Goal: Navigation & Orientation: Find specific page/section

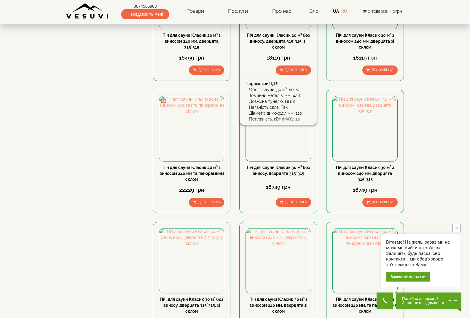
scroll to position [475, 0]
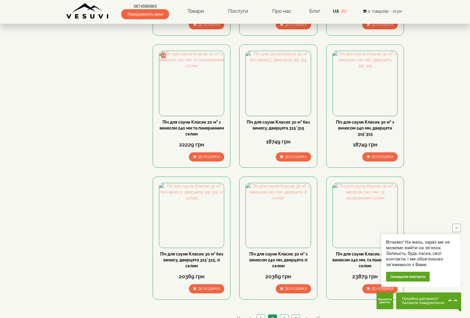
click at [458, 229] on icon "close button" at bounding box center [456, 228] width 3 height 3
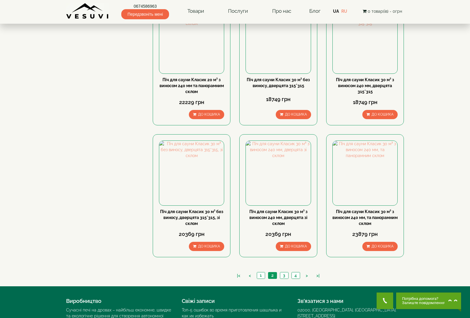
scroll to position [588, 0]
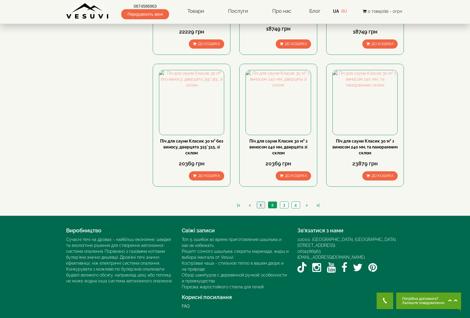
click at [259, 204] on link "1" at bounding box center [261, 205] width 8 height 6
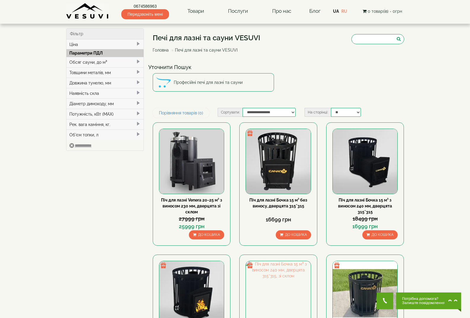
click at [89, 12] on img at bounding box center [87, 11] width 43 height 16
